Goal: Check status

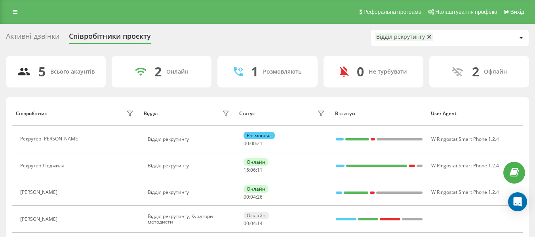
click at [74, 136] on div "Рекрутер [PERSON_NAME]" at bounding box center [77, 139] width 115 height 11
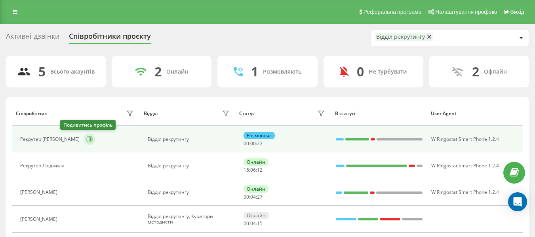
click at [86, 138] on icon at bounding box center [89, 139] width 6 height 6
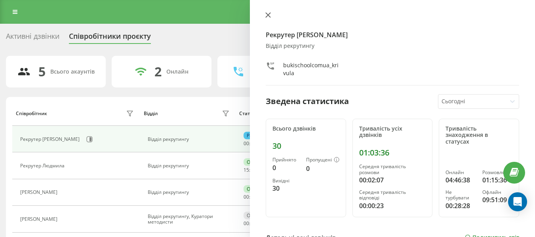
click at [269, 17] on icon at bounding box center [268, 15] width 5 height 5
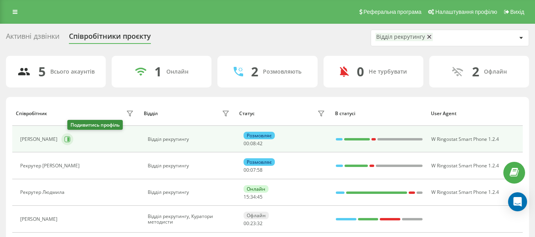
click at [70, 136] on icon at bounding box center [67, 139] width 6 height 6
click at [73, 144] on button at bounding box center [67, 139] width 12 height 12
